Goal: Task Accomplishment & Management: Complete application form

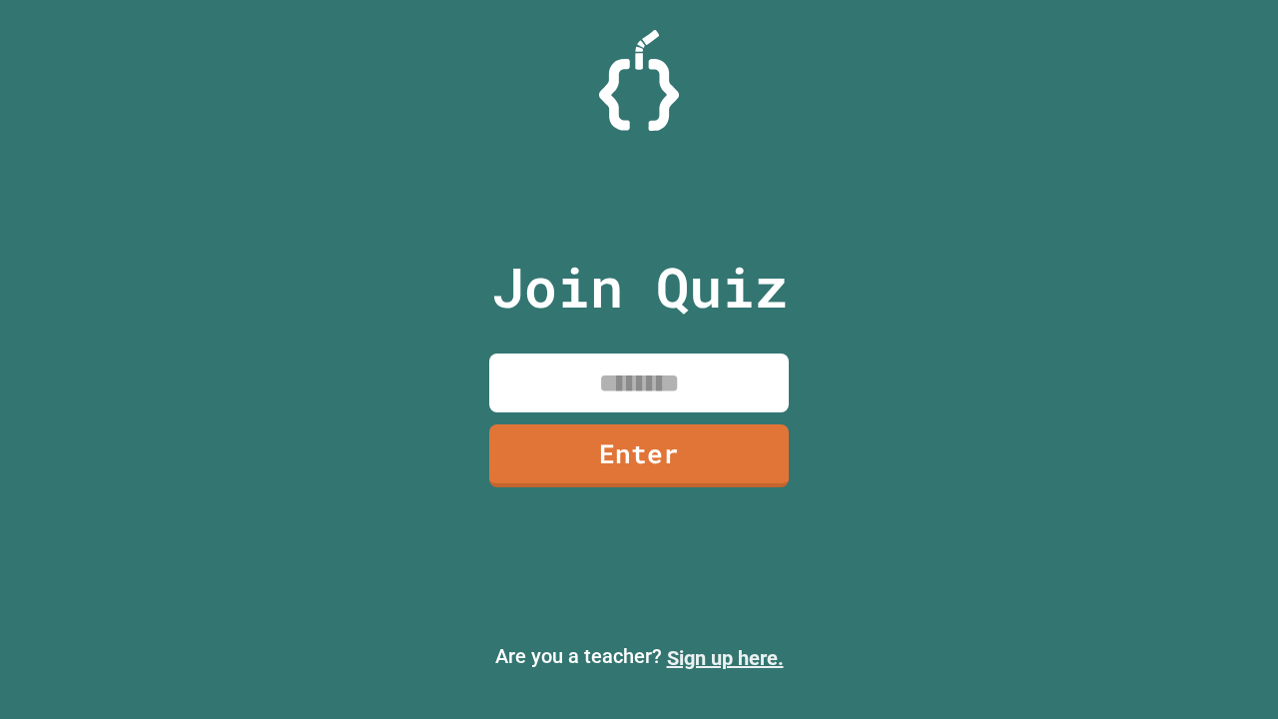
click at [725, 658] on link "Sign up here." at bounding box center [725, 658] width 117 height 24
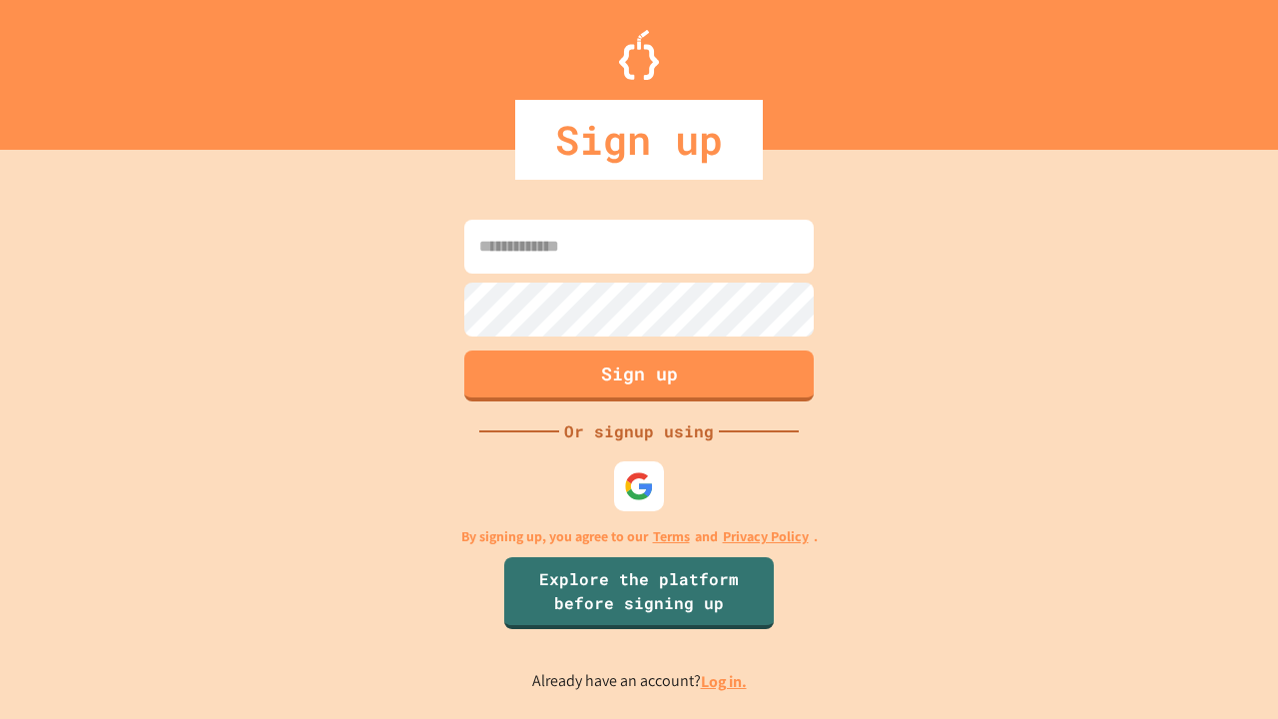
click at [725, 681] on link "Log in." at bounding box center [724, 681] width 46 height 21
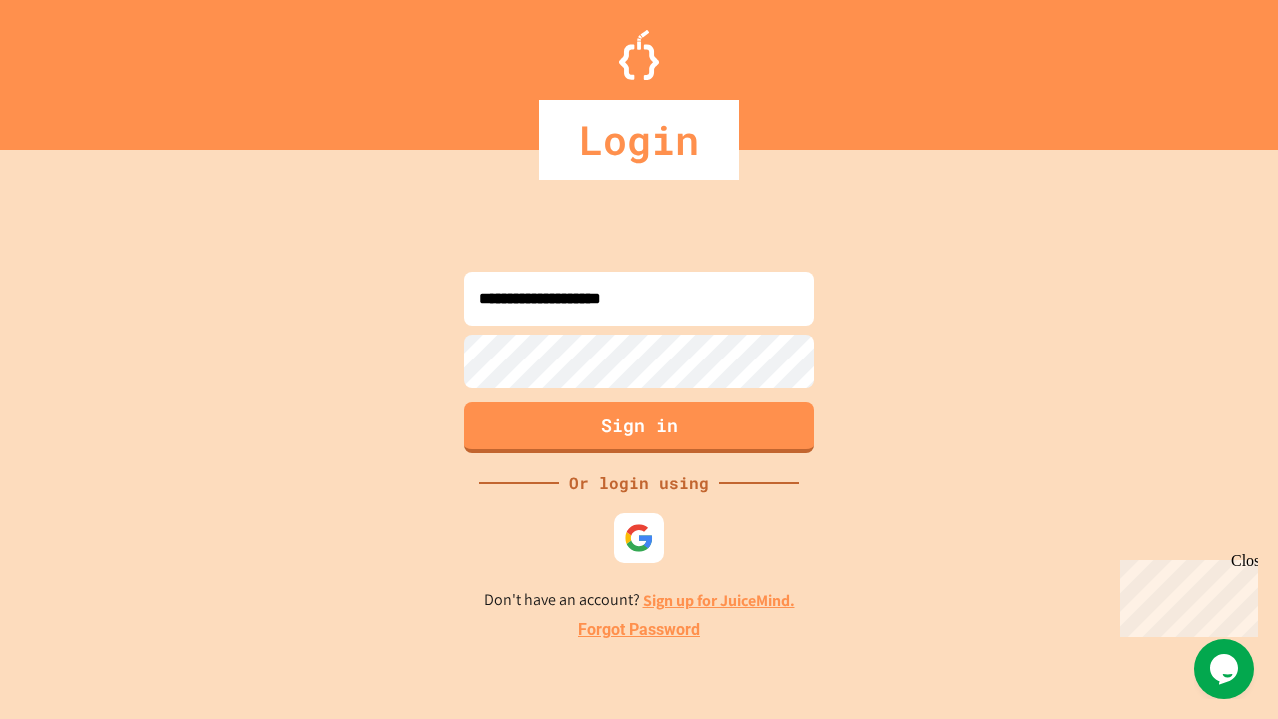
type input "**********"
